Goal: Find specific page/section: Find specific page/section

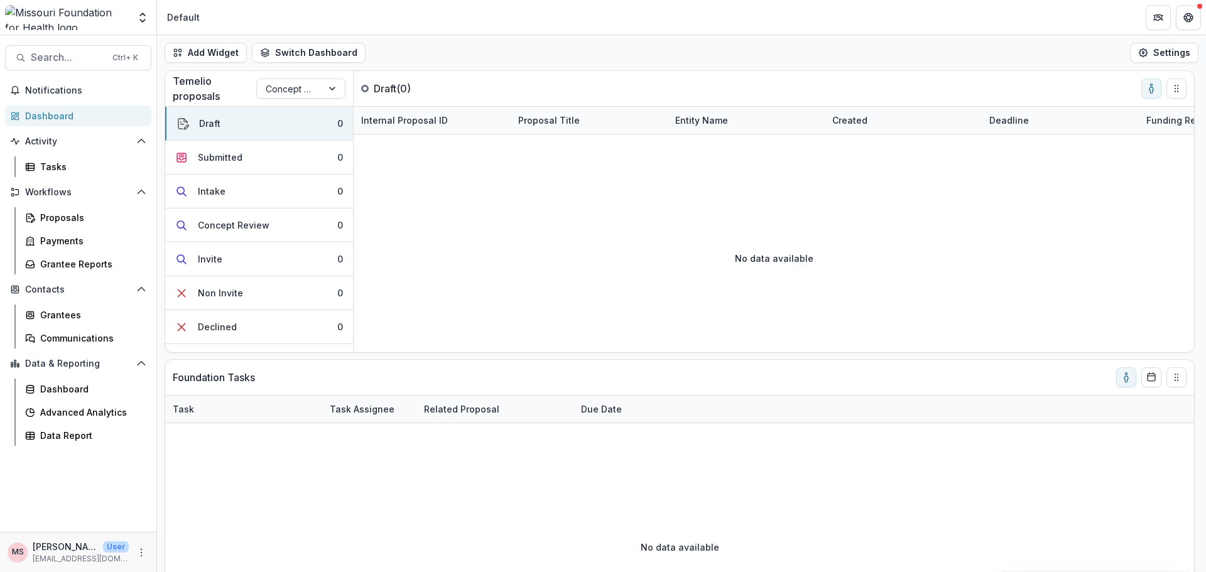
click at [65, 117] on div "Dashboard" at bounding box center [83, 115] width 116 height 13
click at [142, 143] on icon "Open Activity" at bounding box center [141, 141] width 10 height 10
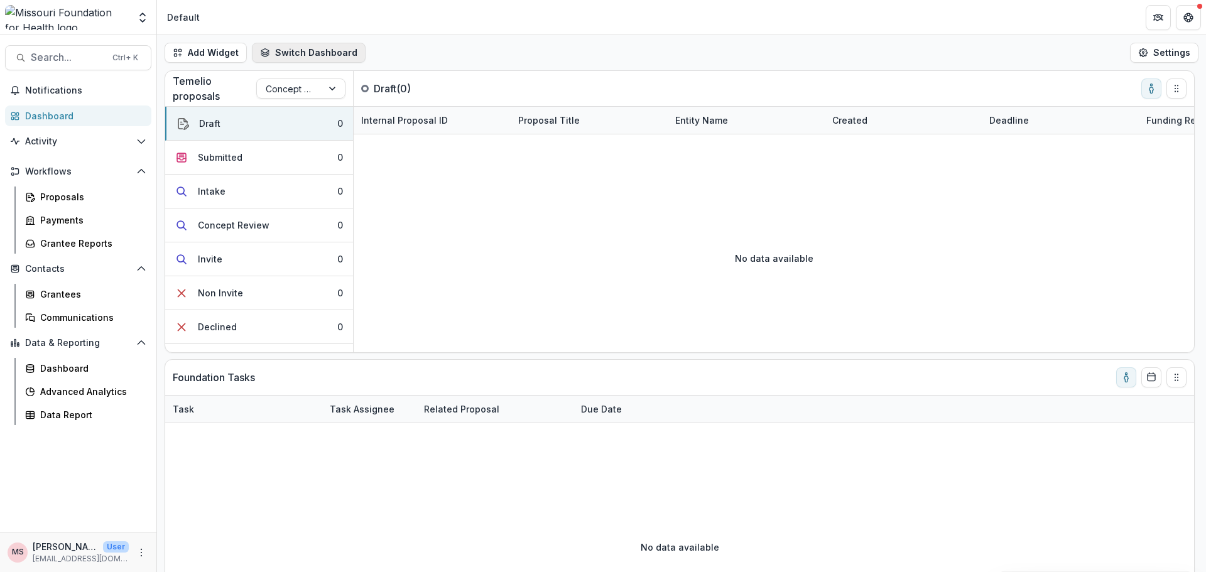
click at [336, 50] on button "Switch Dashboard" at bounding box center [309, 53] width 114 height 20
click at [58, 114] on div "Dashboard" at bounding box center [83, 115] width 116 height 13
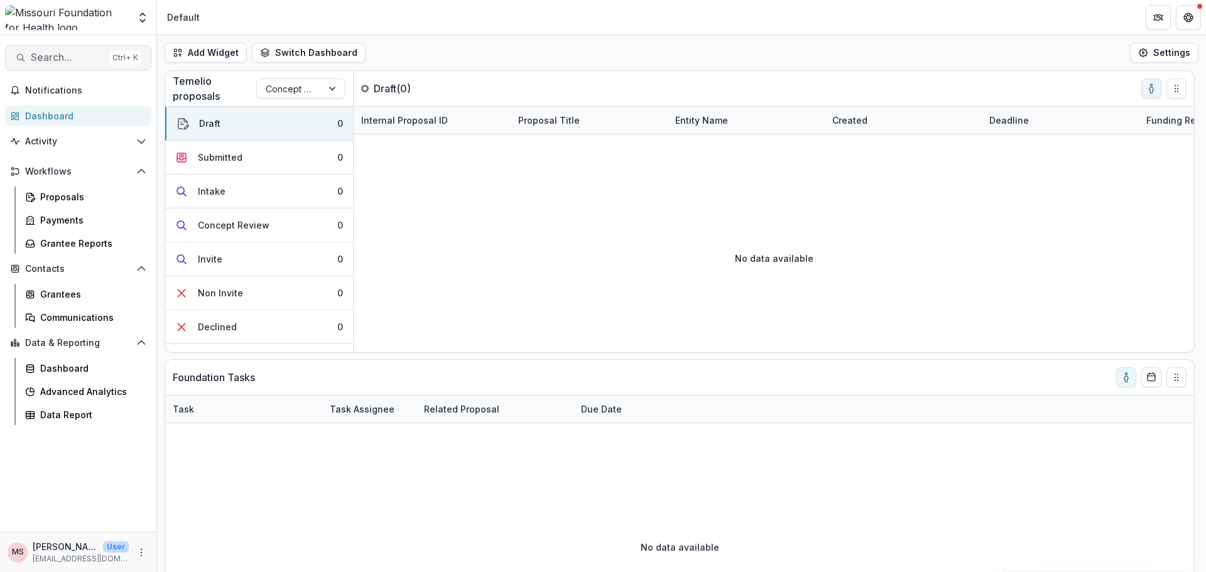
click at [76, 50] on button "Search... Ctrl + K" at bounding box center [78, 57] width 146 height 25
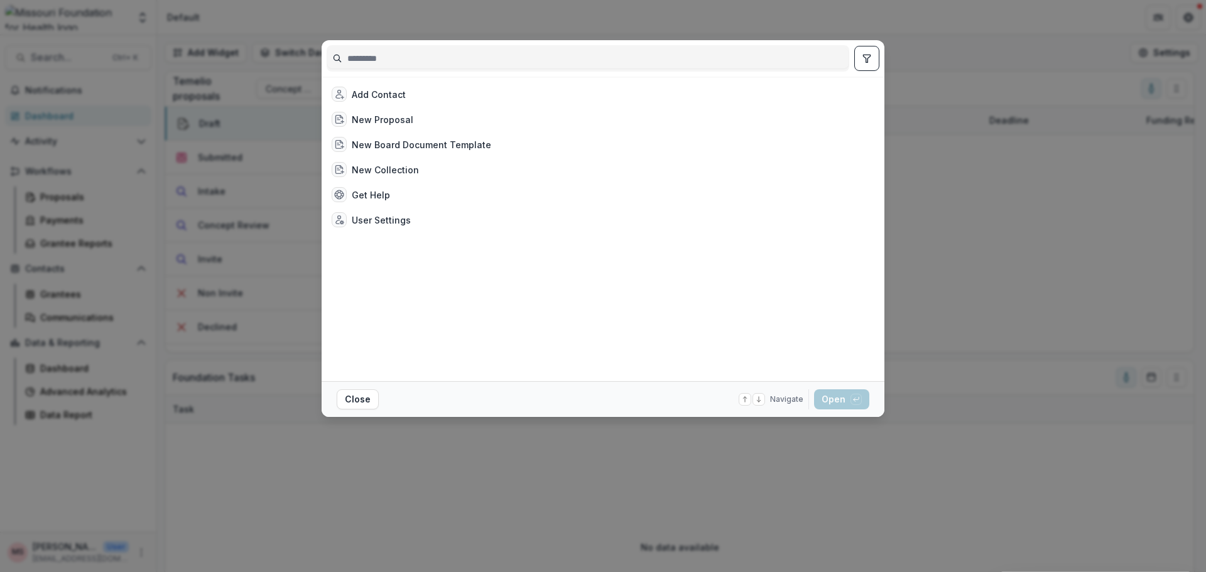
click at [78, 59] on div "Add Contact New Proposal New Board Document Template New Collection Get Help Us…" at bounding box center [603, 286] width 1206 height 572
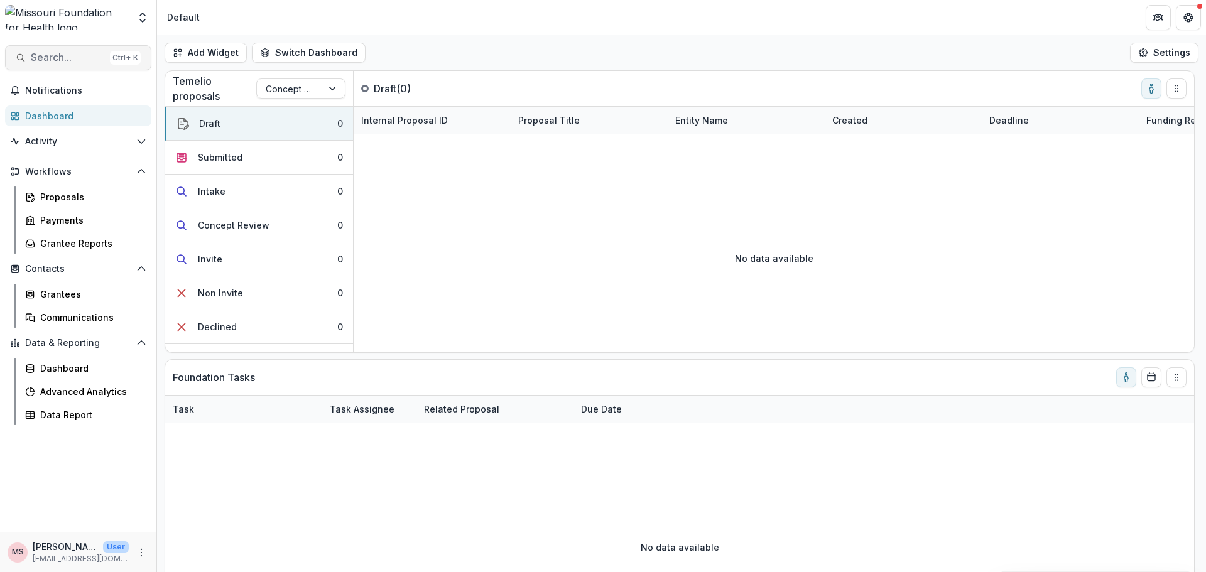
click at [101, 57] on span "Search..." at bounding box center [68, 58] width 74 height 12
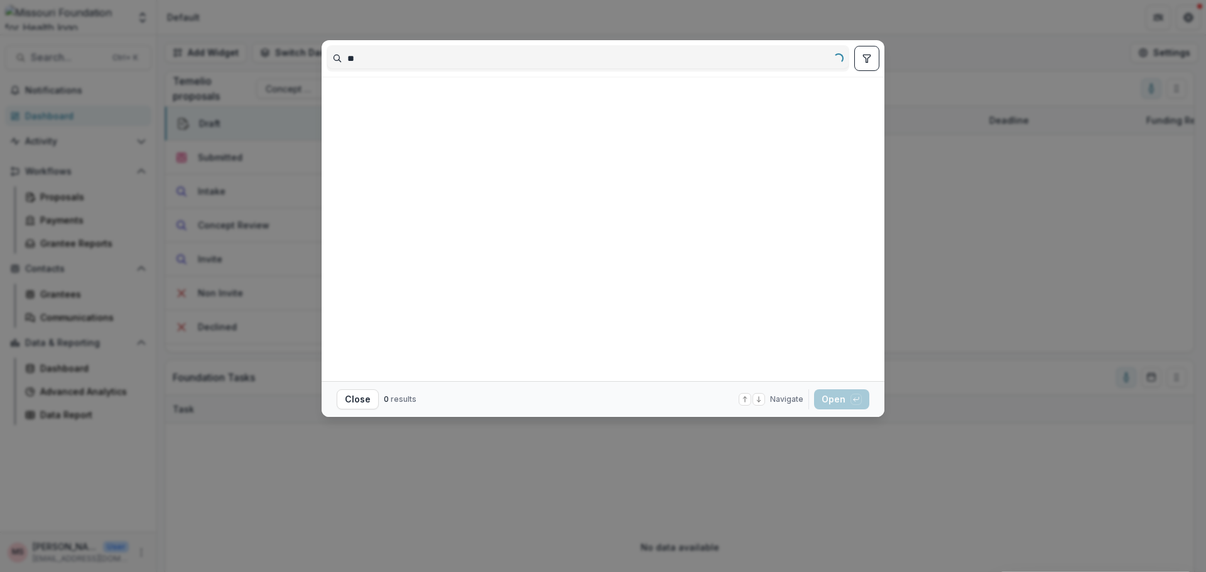
type input "*"
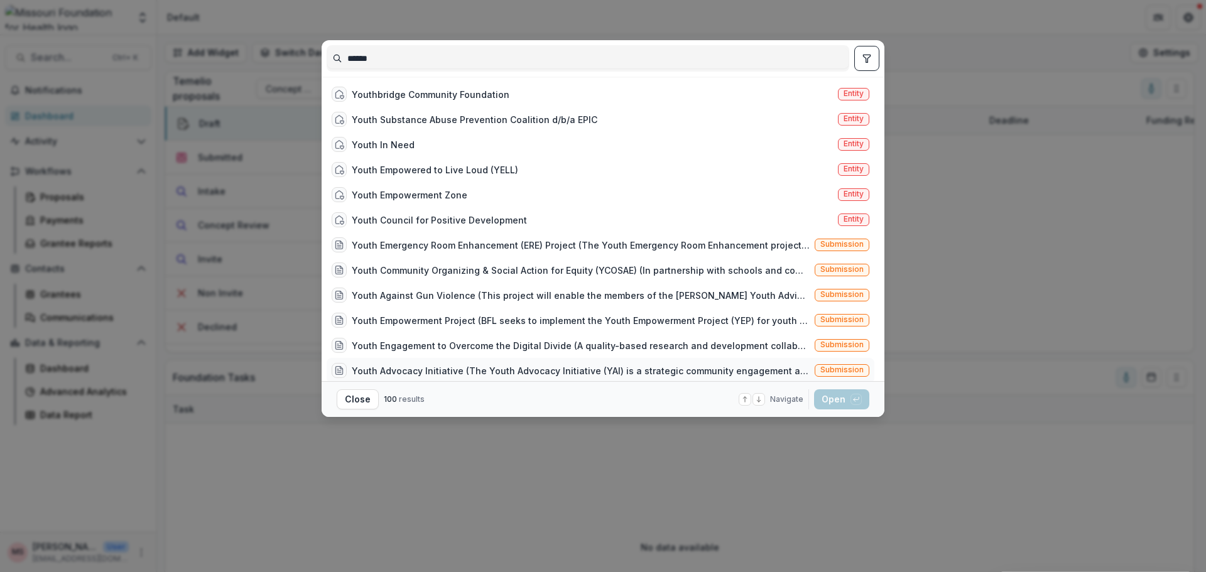
type input "*****"
click at [387, 369] on div "Youth Advocacy Initiative (The Youth Advocacy Initiative (YAI) is a strategic c…" at bounding box center [581, 370] width 458 height 13
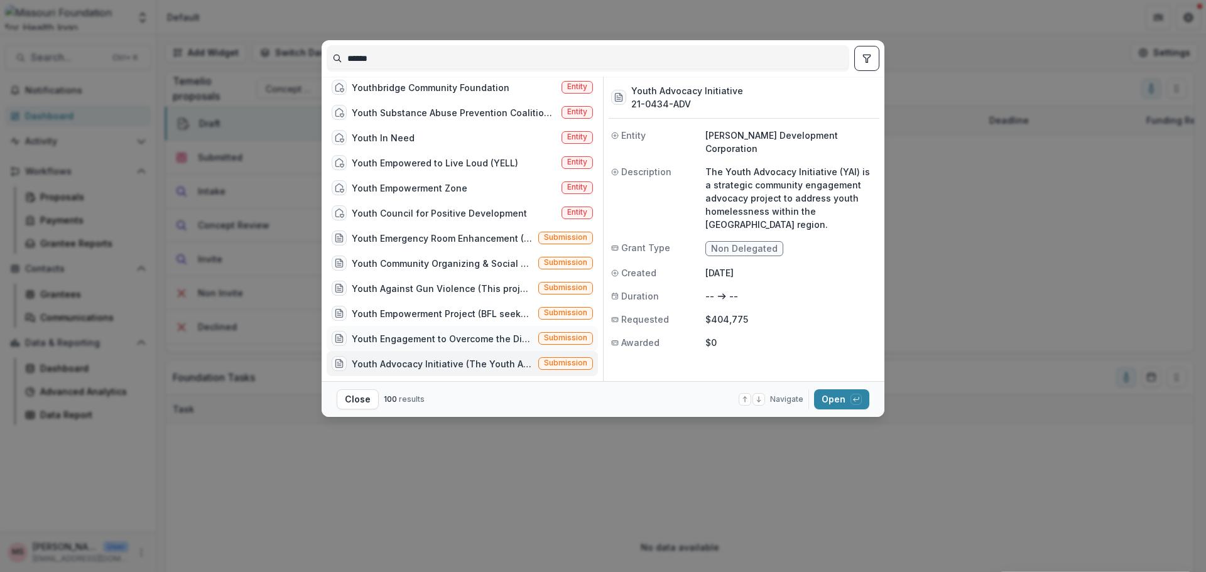
click at [416, 337] on div "Youth Engagement to Overcome the Digital Divide (A quality-based research and d…" at bounding box center [443, 338] width 182 height 13
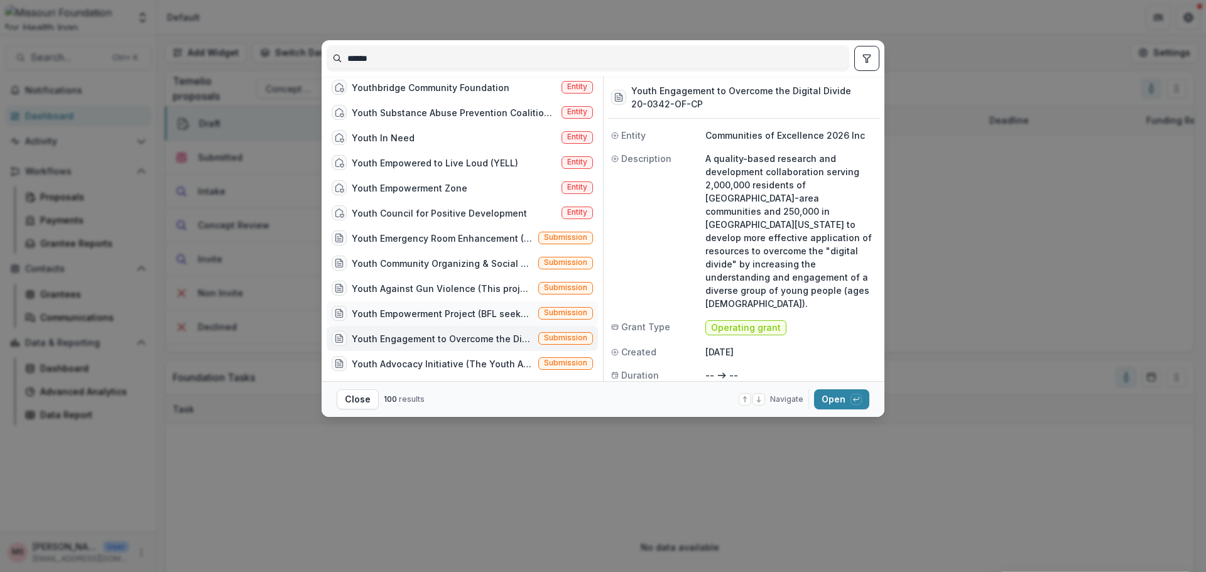
click at [423, 315] on div "Youth Empowerment Project (BFL seeks to implement the Youth Empowerment Project…" at bounding box center [443, 313] width 182 height 13
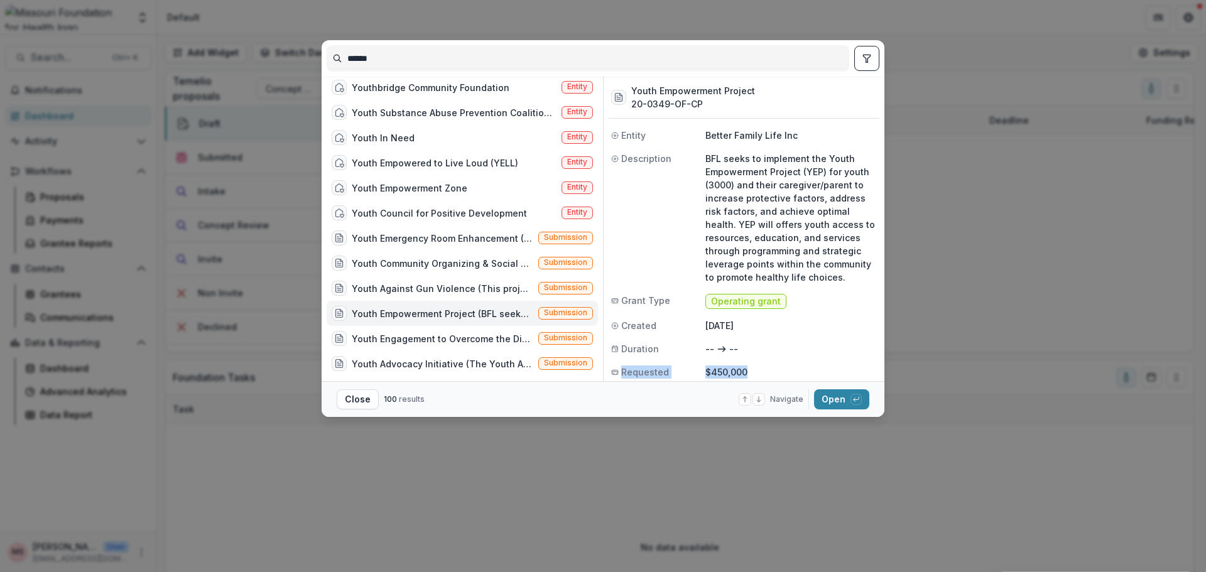
drag, startPoint x: 880, startPoint y: 339, endPoint x: 885, endPoint y: 366, distance: 27.4
click at [885, 366] on div "***** Youthbridge Community Foundation Entity Youth Substance Abuse Prevention …" at bounding box center [603, 286] width 1206 height 572
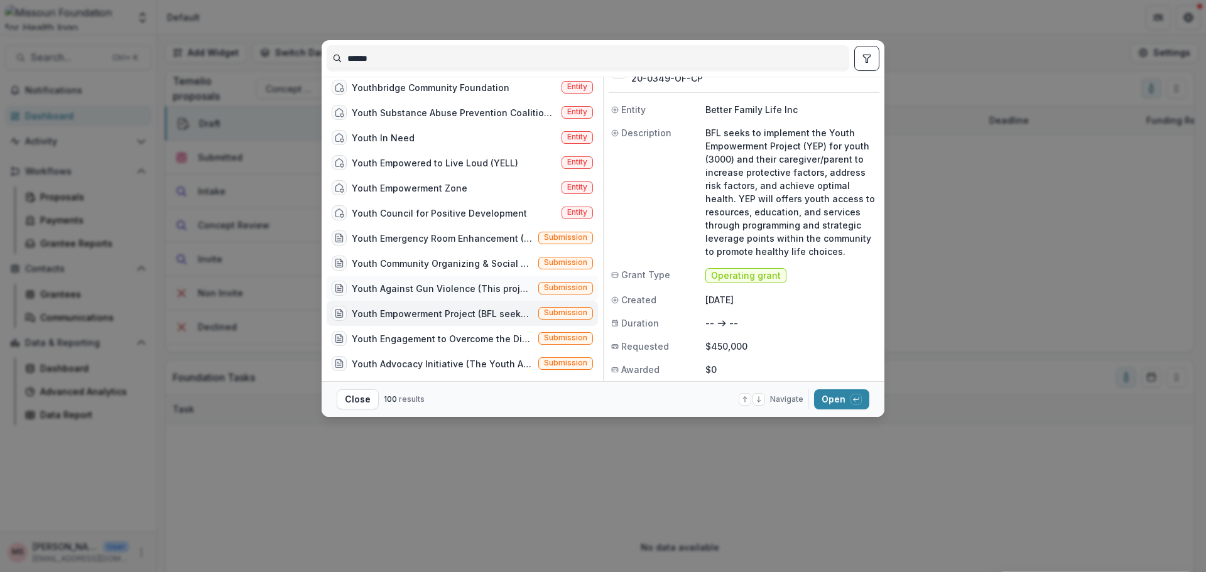
click at [417, 288] on div "Youth Against Gun Violence (This project will enable the members of the [PERSON…" at bounding box center [443, 288] width 182 height 13
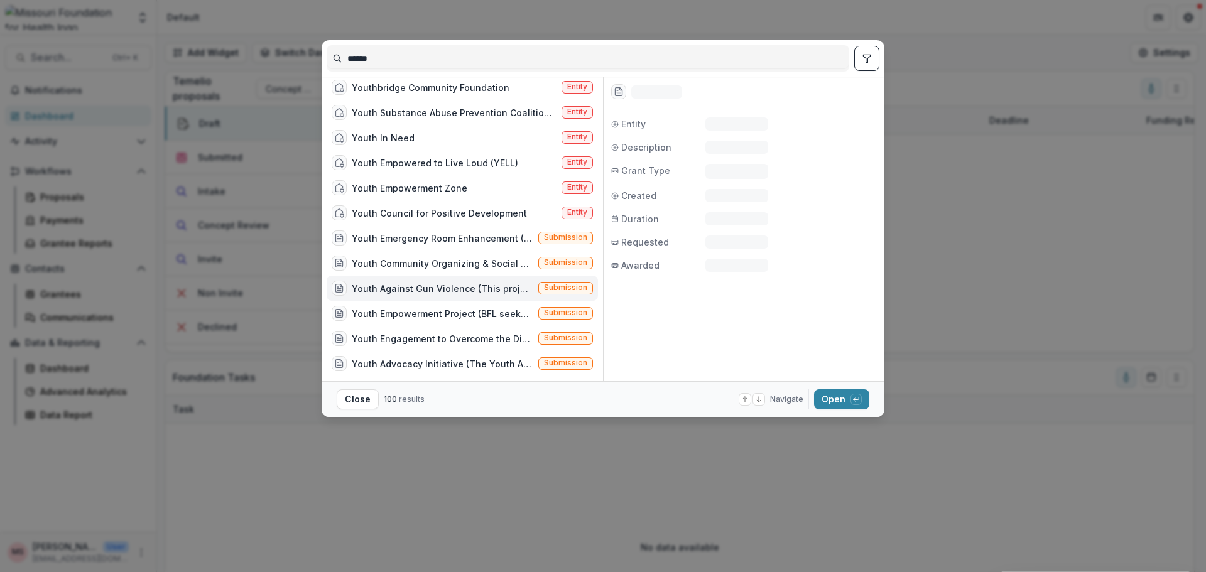
scroll to position [0, 0]
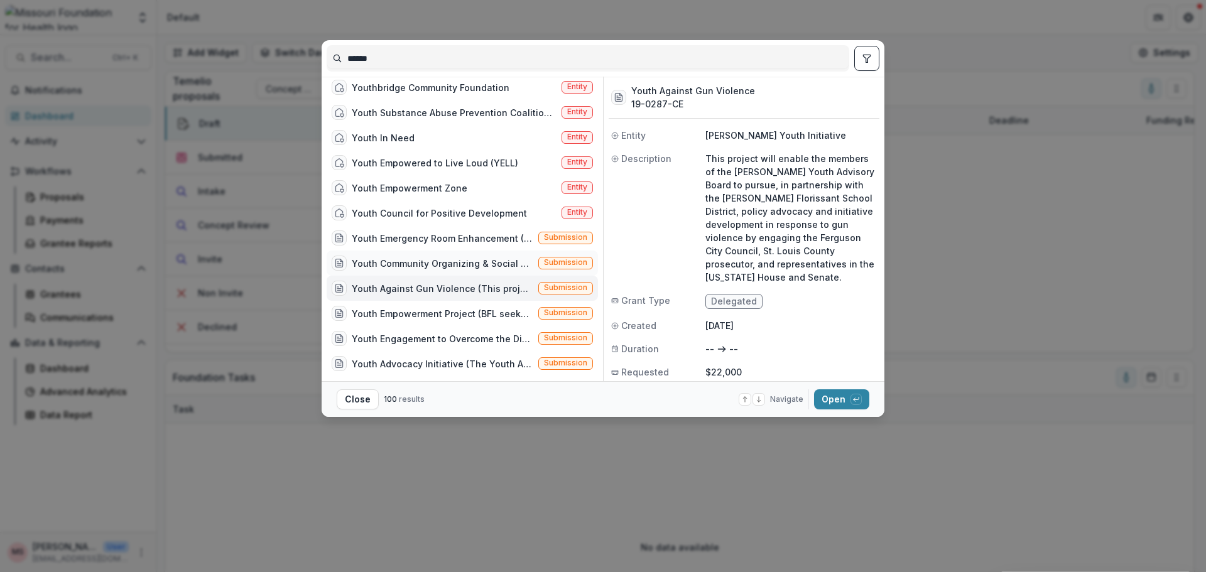
click at [437, 266] on div "Youth Community Organizing & Social Action for Equity (YCOSAE) (In partnership …" at bounding box center [443, 263] width 182 height 13
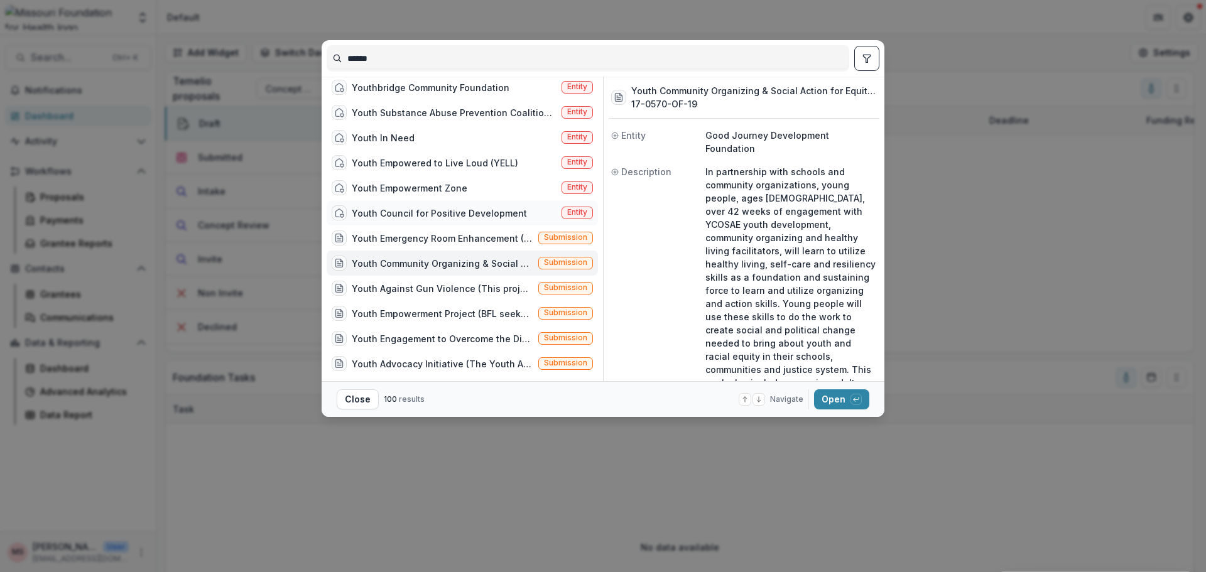
click at [477, 215] on div "Youth Council for Positive Development" at bounding box center [439, 213] width 175 height 13
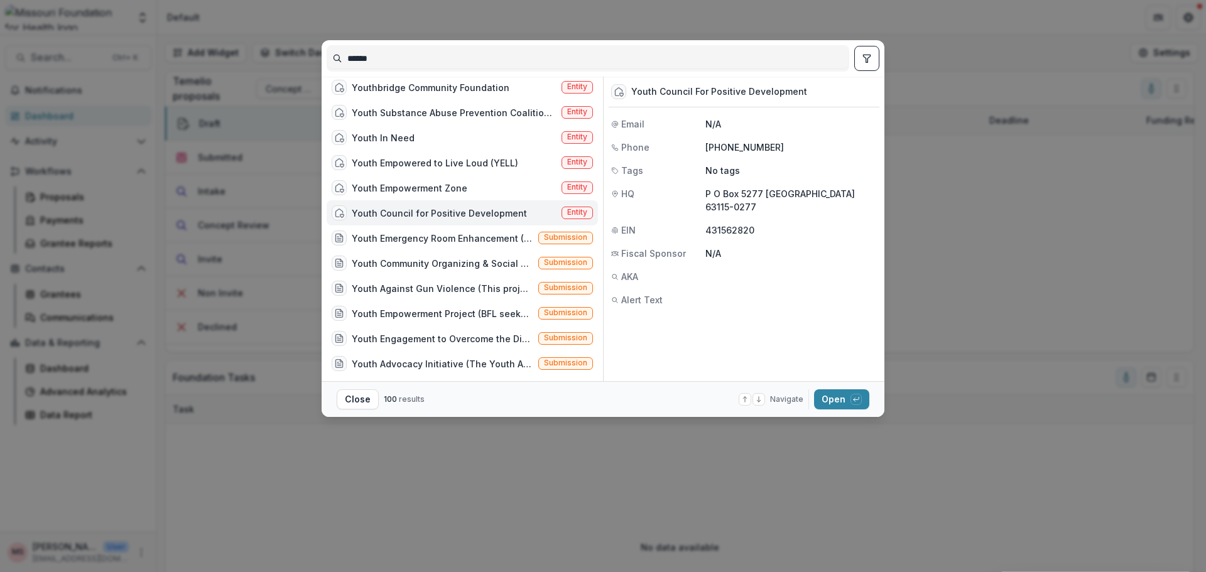
click at [988, 506] on div "***** Youthbridge Community Foundation Entity Youth Substance Abuse Prevention …" at bounding box center [603, 286] width 1206 height 572
